Goal: Transaction & Acquisition: Purchase product/service

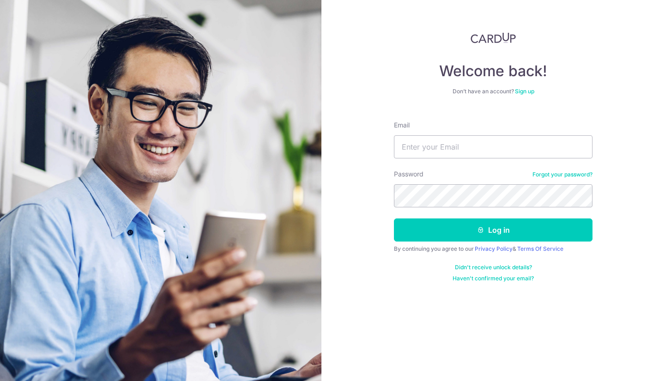
type input "chongxueling@gmail.com"
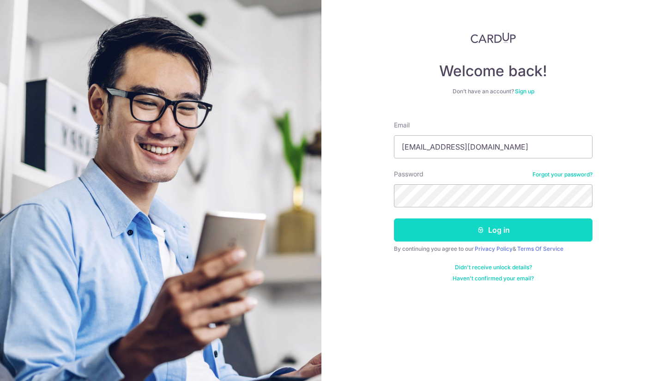
click at [460, 227] on button "Log in" at bounding box center [493, 230] width 199 height 23
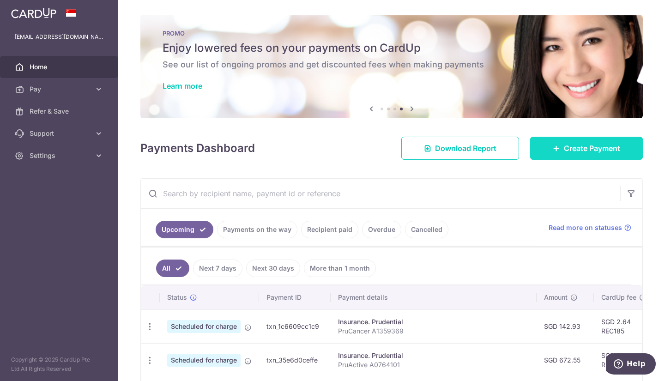
click at [544, 152] on link "Create Payment" at bounding box center [586, 148] width 113 height 23
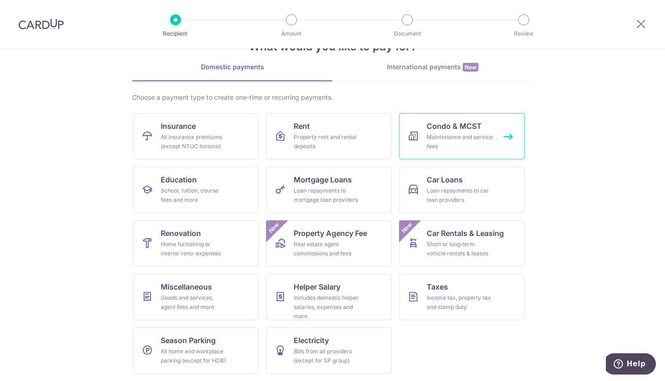
scroll to position [31, 0]
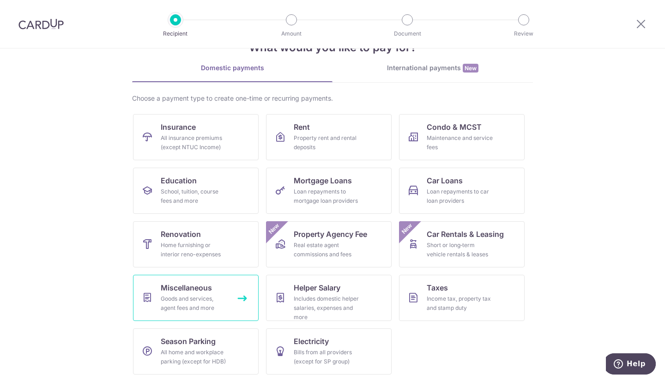
click at [209, 295] on div "Goods and services, agent fees and more" at bounding box center [194, 303] width 67 height 18
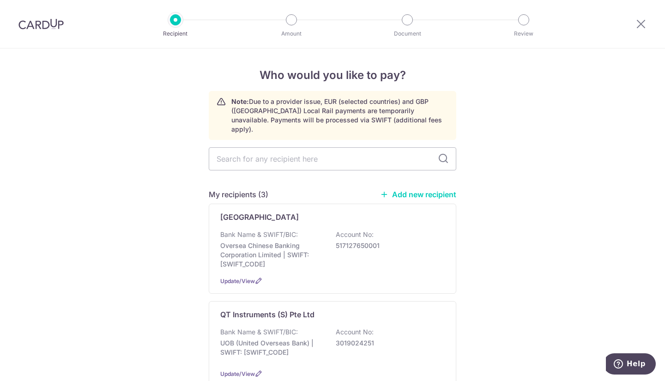
click at [416, 190] on link "Add new recipient" at bounding box center [418, 194] width 76 height 9
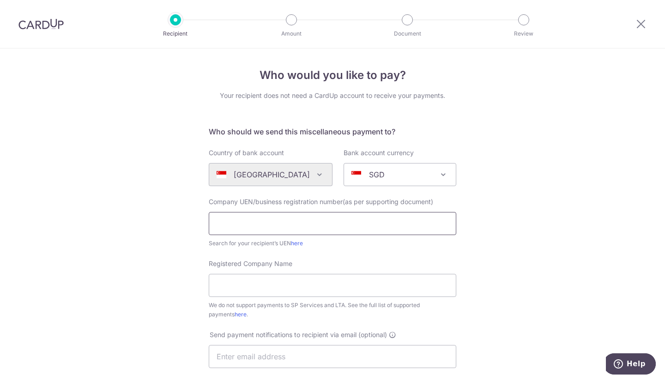
click at [286, 229] on input "text" at bounding box center [333, 223] width 248 height 23
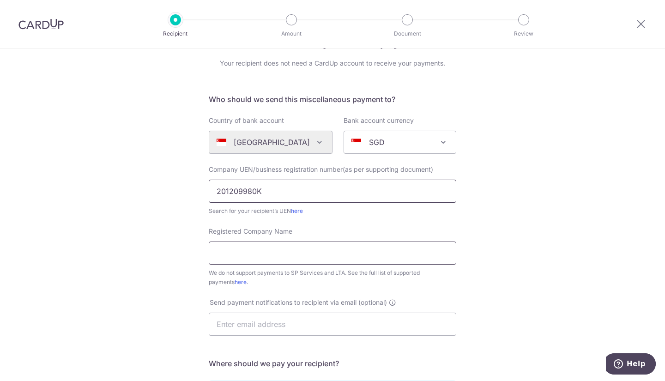
scroll to position [32, 0]
type input "201209980K"
click at [362, 259] on input "Registered Company Name" at bounding box center [333, 253] width 248 height 23
type input "YUEN LAW LLC"
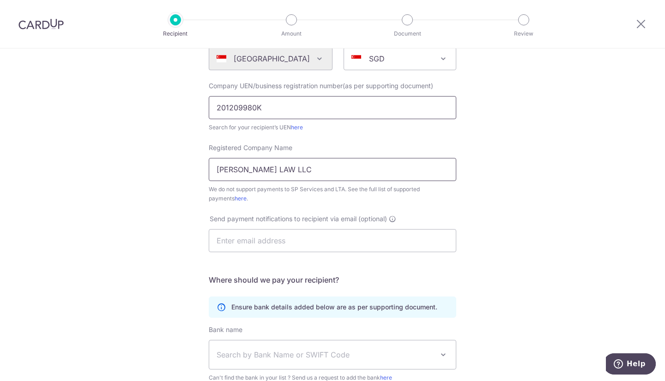
scroll to position [116, 0]
click at [326, 243] on input "text" at bounding box center [333, 240] width 248 height 23
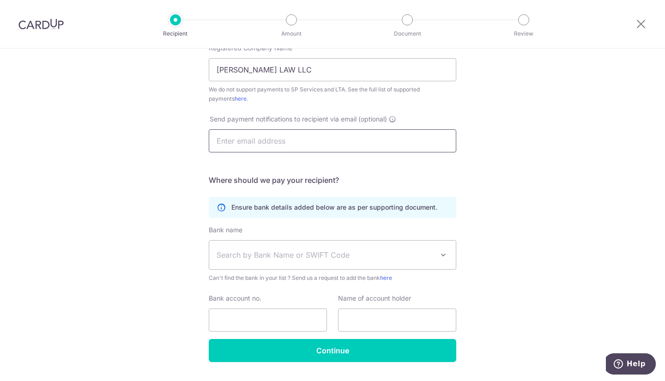
scroll to position [217, 0]
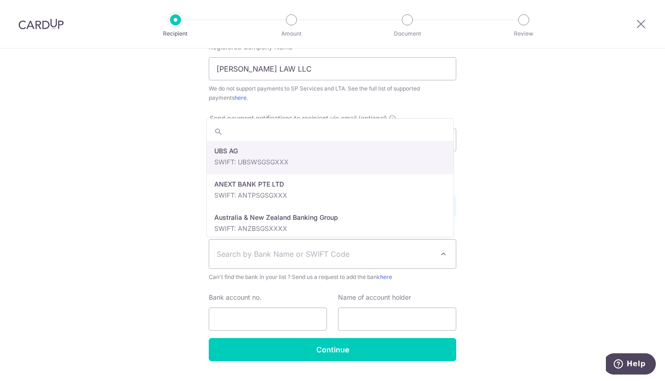
click at [388, 245] on span "Search by Bank Name or SWIFT Code" at bounding box center [332, 254] width 247 height 29
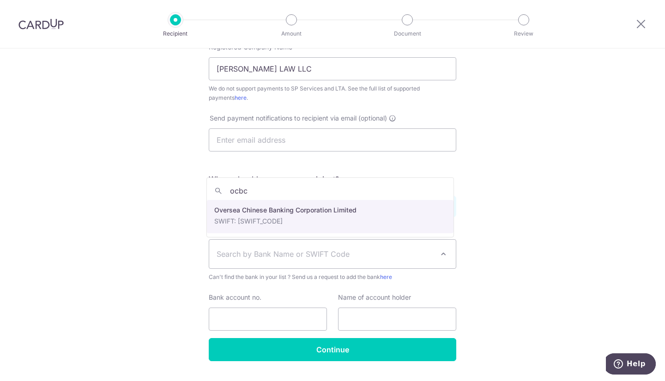
type input "ocbc"
select select "12"
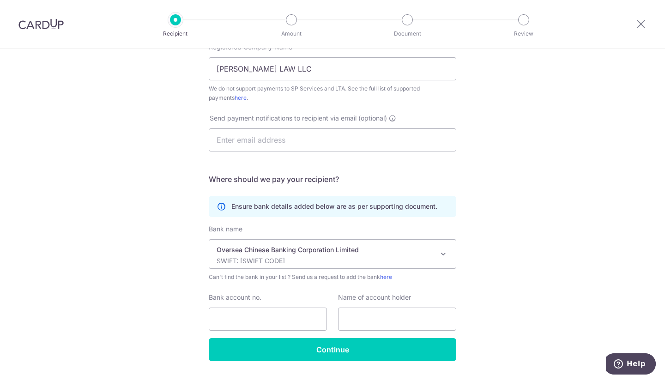
scroll to position [240, 0]
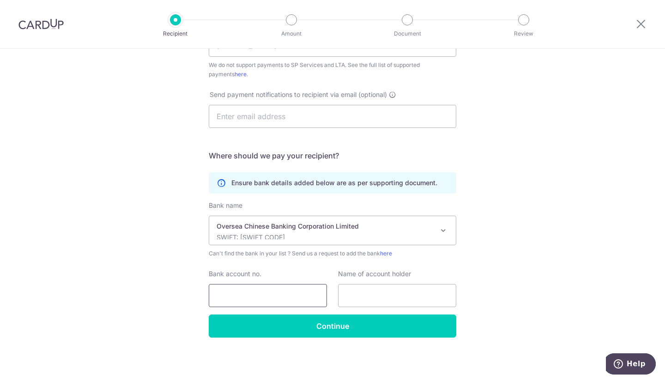
click at [313, 299] on input "Bank account no." at bounding box center [268, 295] width 118 height 23
type input "641527718001"
click at [374, 292] on input "text" at bounding box center [397, 295] width 118 height 23
type input "y"
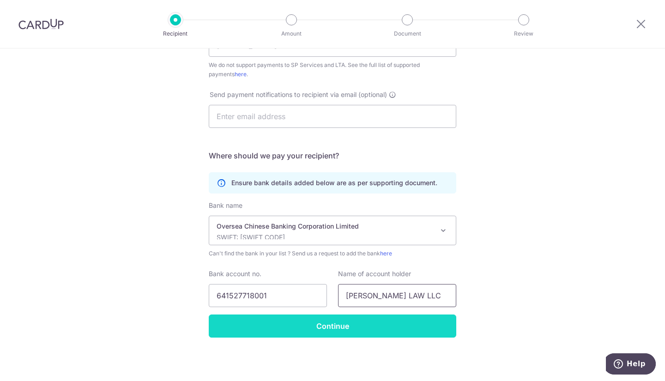
type input "YUEN LAW LLC"
click at [355, 329] on input "Continue" at bounding box center [333, 326] width 248 height 23
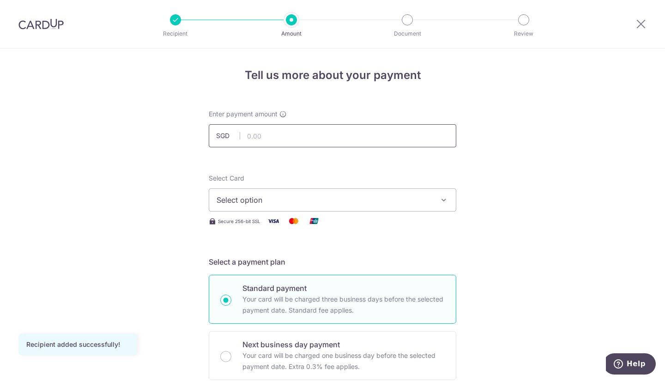
click at [300, 136] on input "text" at bounding box center [333, 135] width 248 height 23
type input "2,000.15"
click at [314, 198] on span "Select option" at bounding box center [324, 200] width 215 height 11
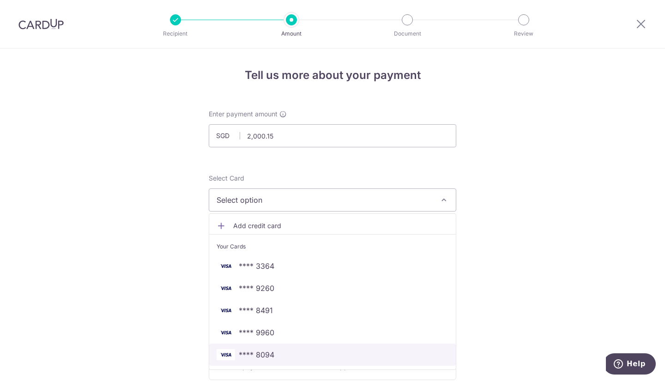
click at [308, 348] on link "**** 8094" at bounding box center [332, 355] width 247 height 22
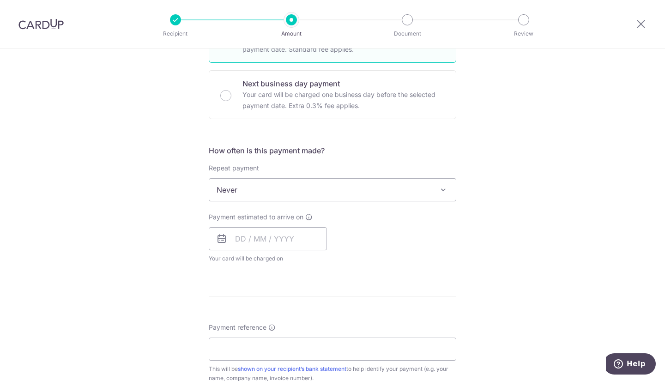
scroll to position [269, 0]
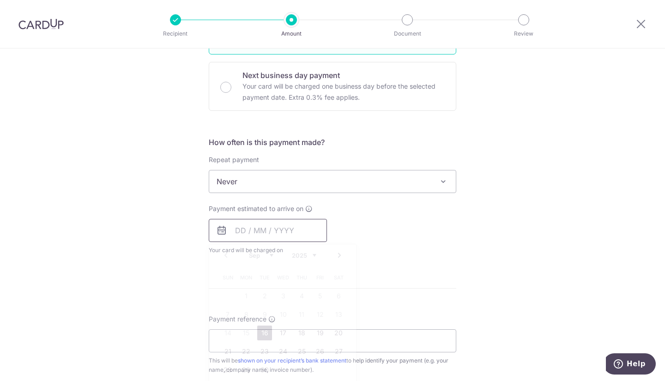
click at [300, 226] on input "text" at bounding box center [268, 230] width 118 height 23
click at [265, 332] on link "16" at bounding box center [264, 333] width 15 height 15
type input "16/09/2025"
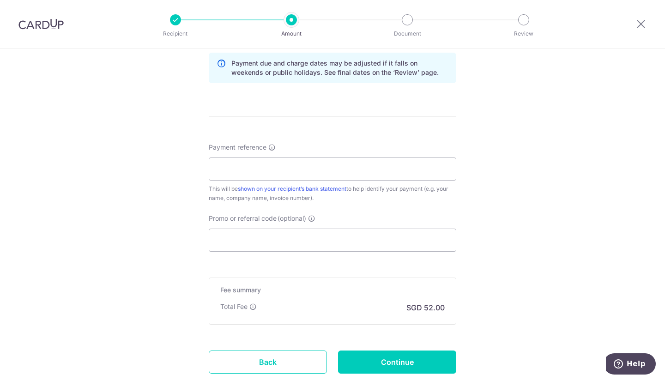
scroll to position [479, 0]
click at [342, 167] on input "Payment reference" at bounding box center [333, 169] width 248 height 23
type input "202596314 ACDT202508035"
click at [314, 242] on input "Promo or referral code (optional)" at bounding box center [333, 240] width 248 height 23
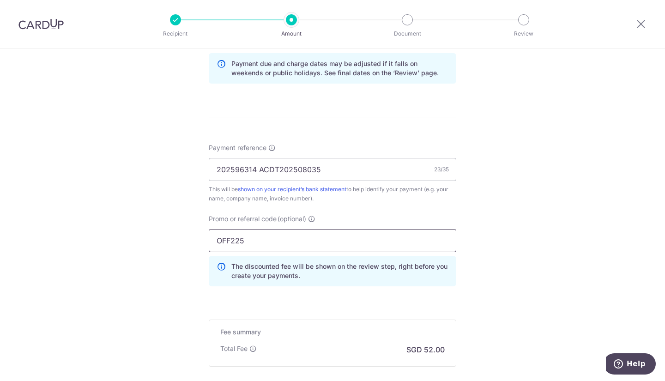
scroll to position [583, 0]
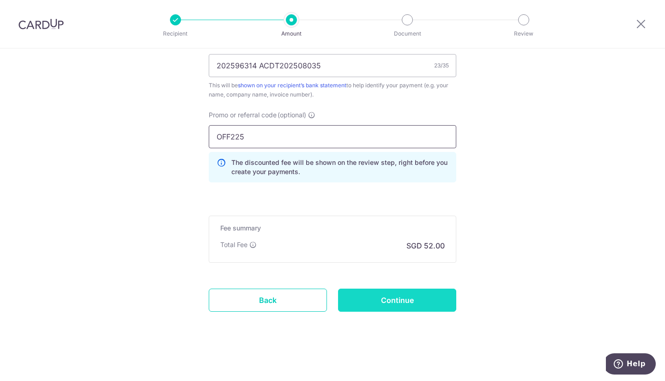
type input "OFF225"
click at [349, 298] on input "Continue" at bounding box center [397, 300] width 118 height 23
type input "Create Schedule"
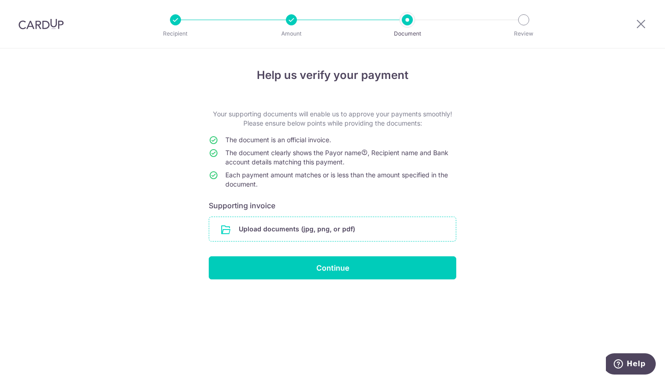
click at [327, 223] on input "file" at bounding box center [332, 229] width 247 height 24
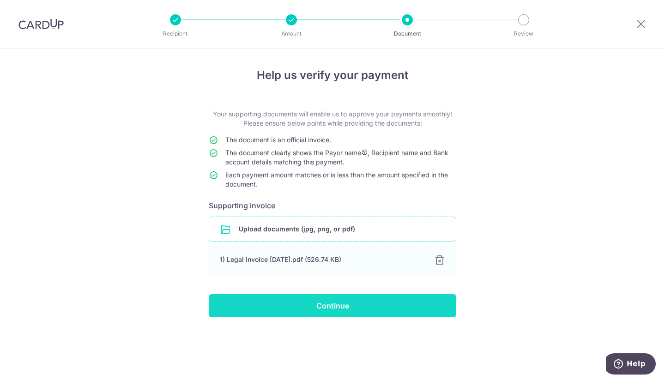
click at [335, 311] on input "Continue" at bounding box center [333, 305] width 248 height 23
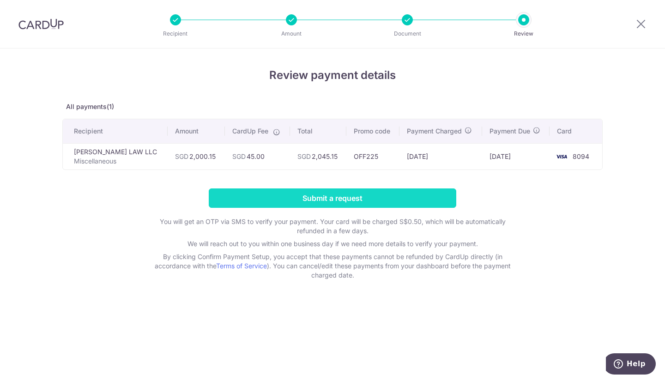
click at [404, 193] on input "Submit a request" at bounding box center [333, 198] width 248 height 19
